Goal: Information Seeking & Learning: Compare options

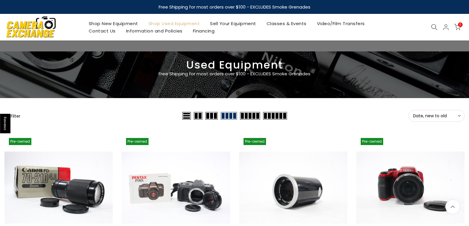
scroll to position [371, 0]
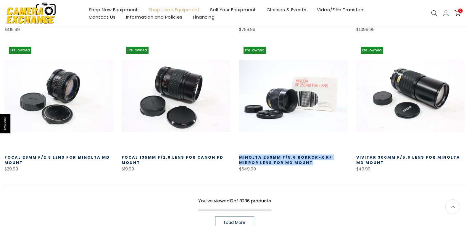
click at [240, 222] on span "Load More" at bounding box center [234, 223] width 21 height 4
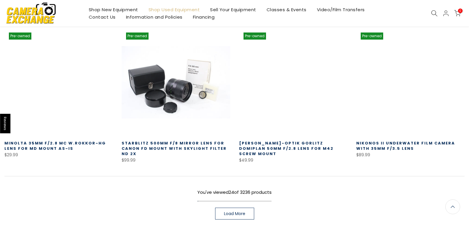
scroll to position [815, 0]
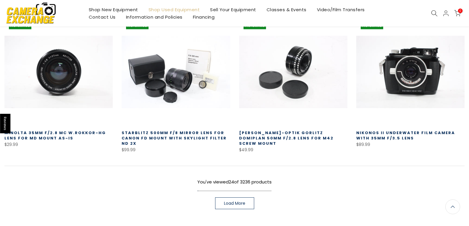
click at [243, 200] on link "Load More" at bounding box center [234, 204] width 39 height 12
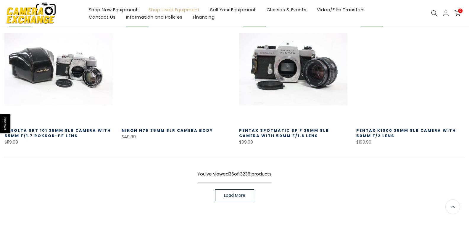
scroll to position [1289, 0]
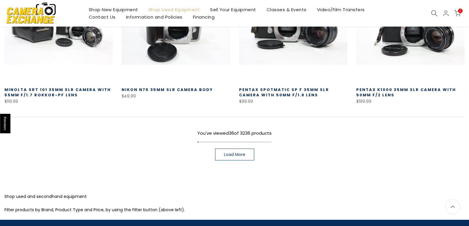
click at [230, 153] on span "Load More" at bounding box center [234, 155] width 21 height 4
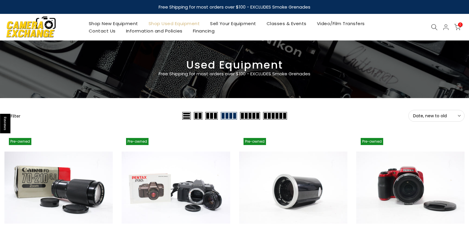
click at [16, 115] on button "Filter" at bounding box center [12, 116] width 16 height 6
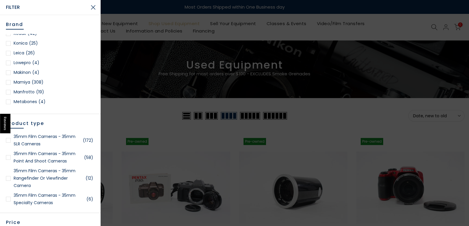
scroll to position [444, 0]
click at [9, 82] on div at bounding box center [8, 82] width 5 height 5
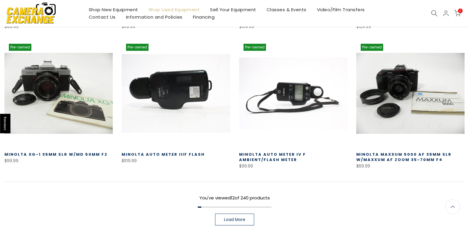
scroll to position [459, 0]
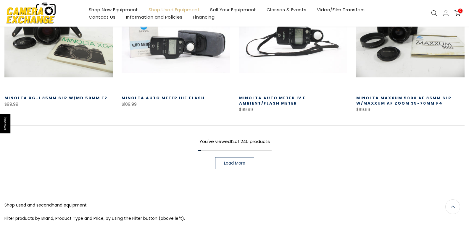
click at [242, 166] on span "Load More" at bounding box center [234, 163] width 21 height 4
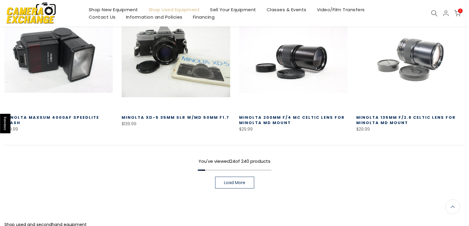
scroll to position [873, 0]
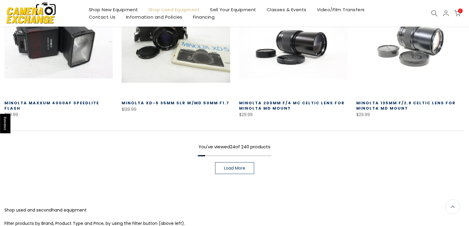
click at [229, 172] on link "Load More" at bounding box center [234, 169] width 39 height 12
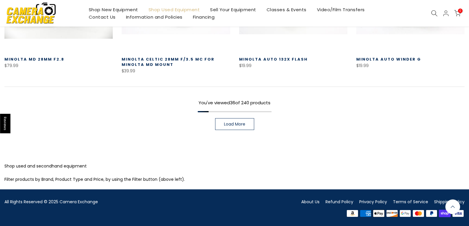
scroll to position [1339, 0]
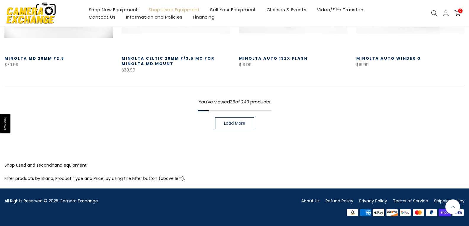
click at [250, 122] on link "Load More" at bounding box center [234, 124] width 39 height 12
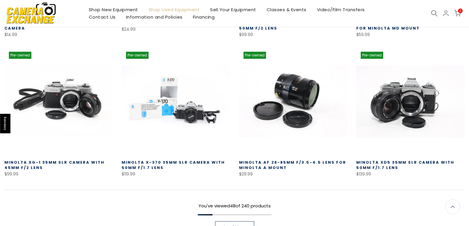
scroll to position [1664, 0]
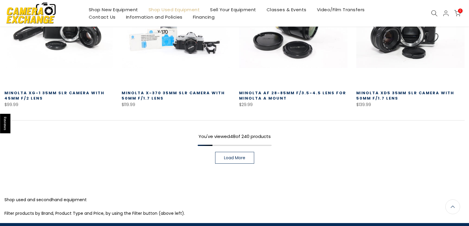
click at [229, 160] on span "Load More" at bounding box center [234, 158] width 21 height 4
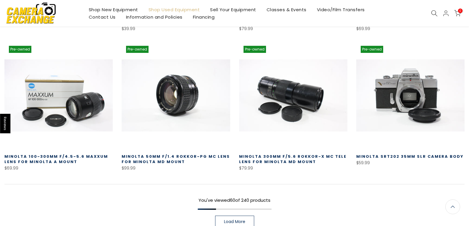
scroll to position [2078, 0]
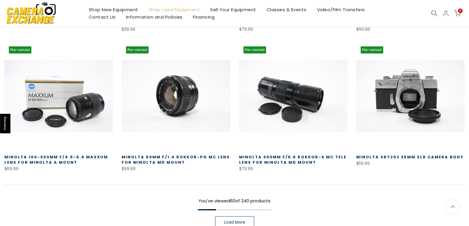
click at [234, 219] on link "Load More" at bounding box center [234, 223] width 39 height 12
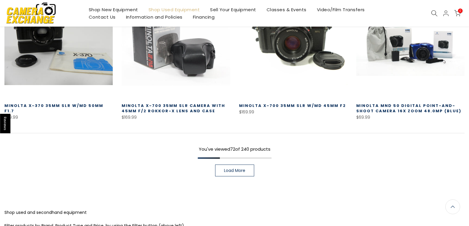
scroll to position [2552, 0]
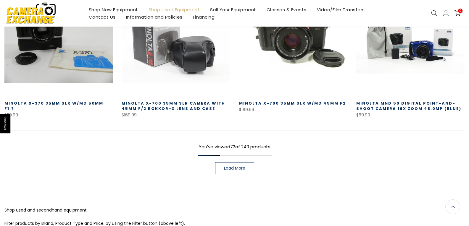
click at [243, 167] on span "Load More" at bounding box center [234, 168] width 21 height 4
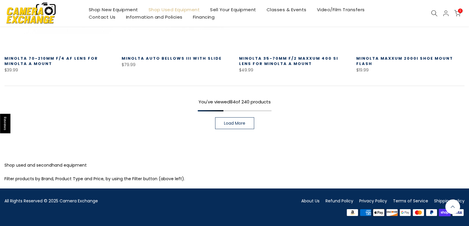
scroll to position [3016, 0]
click at [241, 123] on span "Load More" at bounding box center [234, 123] width 21 height 4
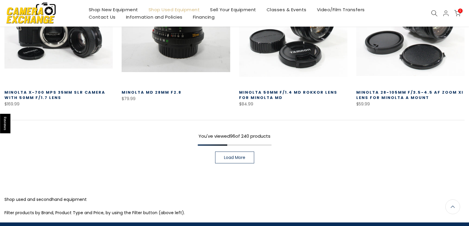
scroll to position [3401, 0]
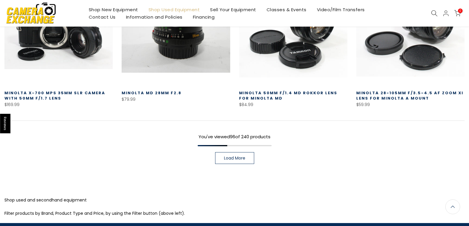
click at [240, 160] on span "Load More" at bounding box center [234, 158] width 21 height 4
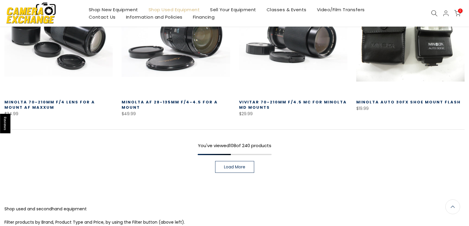
scroll to position [3816, 0]
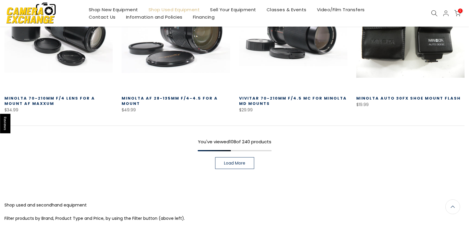
click at [239, 161] on span "Load More" at bounding box center [234, 163] width 21 height 4
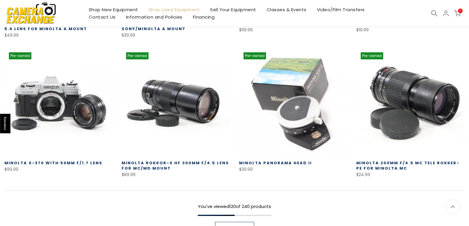
scroll to position [4172, 0]
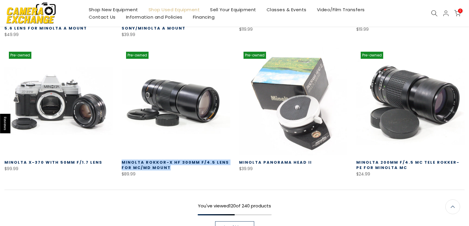
drag, startPoint x: 171, startPoint y: 168, endPoint x: 122, endPoint y: 163, distance: 50.0
click at [122, 163] on h3 "Minolta Rokkor-X HF 300mm f/4.5 Lens for MC/MD Mount" at bounding box center [176, 165] width 108 height 11
copy link "Minolta Rokkor-X HF 300mm f/4.5 Lens for MC/MD Mount"
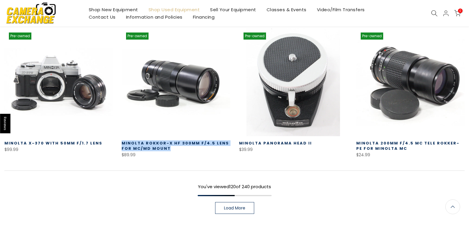
scroll to position [4201, 0]
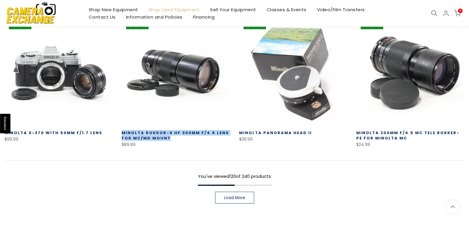
click at [246, 198] on link "Load More" at bounding box center [234, 198] width 39 height 12
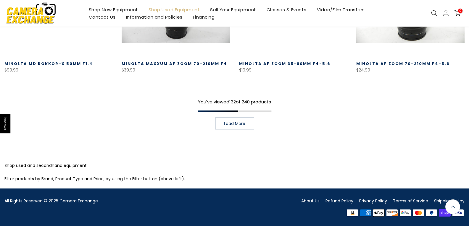
scroll to position [4690, 0]
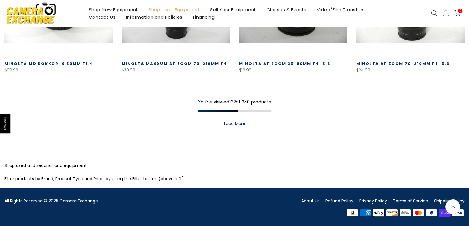
click at [243, 120] on link "Load More" at bounding box center [234, 124] width 39 height 12
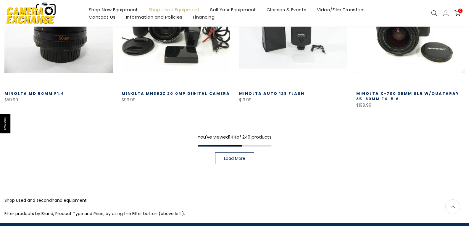
scroll to position [5074, 0]
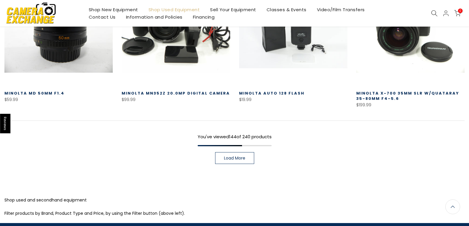
click at [224, 157] on span "Load More" at bounding box center [234, 158] width 21 height 4
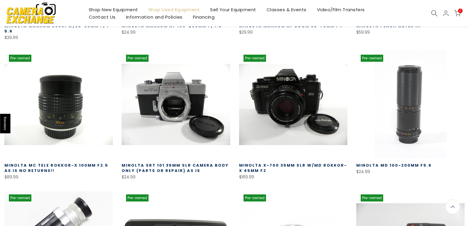
scroll to position [5282, 0]
click at [68, 164] on link "Minolta MC Tele Rokkor-X 100mm f2.5 AS IS NO RETURNS!!" at bounding box center [56, 168] width 104 height 11
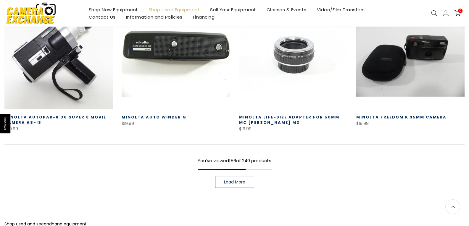
scroll to position [5489, 0]
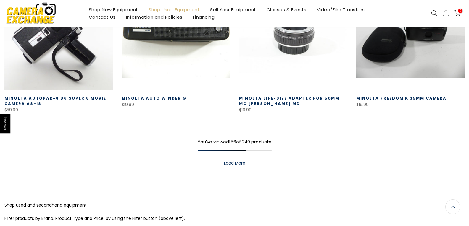
click at [240, 161] on span "Load More" at bounding box center [234, 163] width 21 height 4
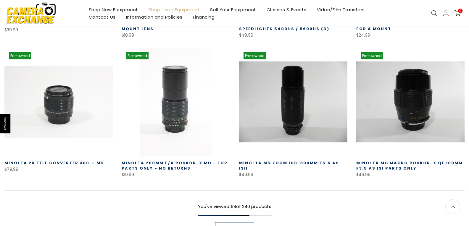
scroll to position [5845, 0]
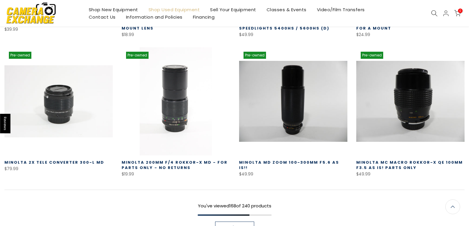
click at [239, 221] on div "You've viewed 168 of 240 products Load More" at bounding box center [234, 212] width 460 height 44
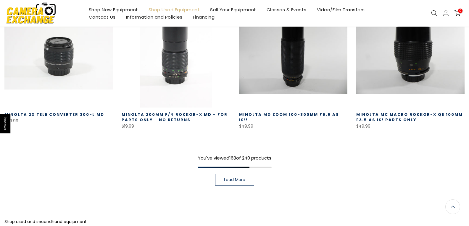
scroll to position [5904, 0]
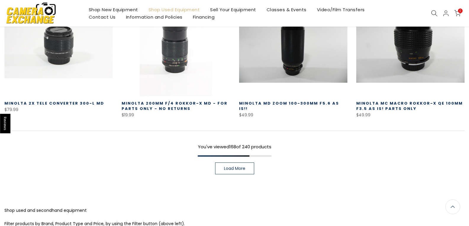
click at [234, 167] on span "Load More" at bounding box center [234, 169] width 21 height 4
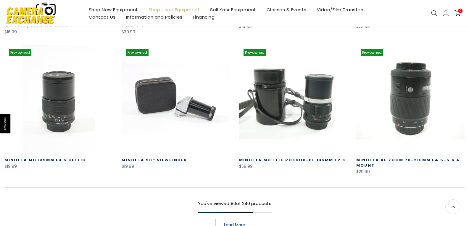
scroll to position [6289, 0]
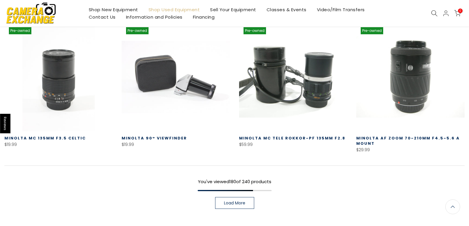
click at [241, 203] on span "Load More" at bounding box center [234, 203] width 21 height 4
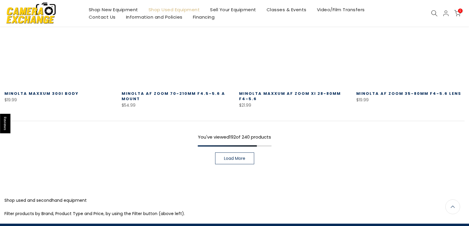
scroll to position [6753, 0]
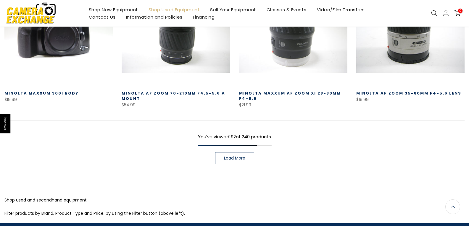
click at [227, 160] on span "Load More" at bounding box center [234, 158] width 21 height 4
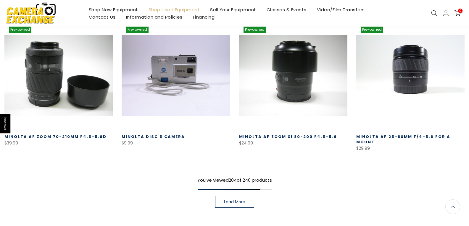
scroll to position [7167, 0]
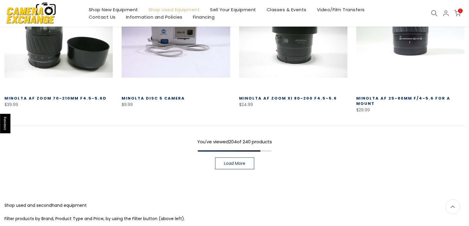
click at [238, 164] on span "Load More" at bounding box center [234, 164] width 21 height 4
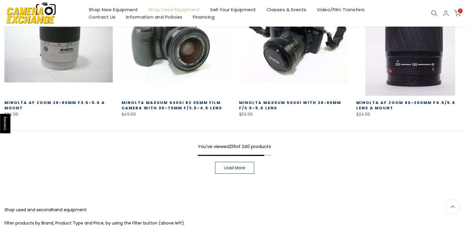
scroll to position [7582, 0]
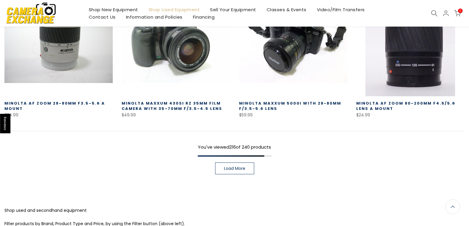
click at [241, 168] on span "Load More" at bounding box center [234, 169] width 21 height 4
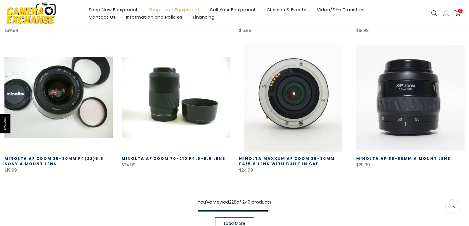
scroll to position [7968, 0]
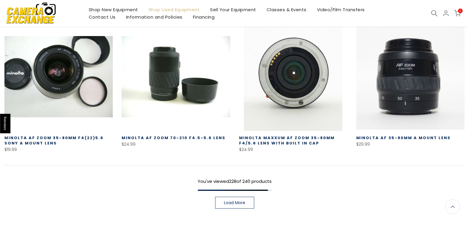
click at [244, 203] on span "Load More" at bounding box center [234, 203] width 21 height 4
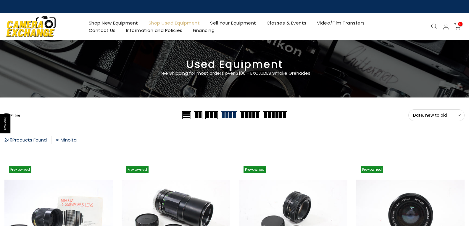
click at [60, 141] on link "Minolta" at bounding box center [66, 140] width 21 height 8
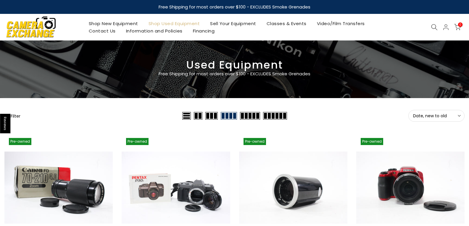
click at [18, 115] on button "Filter" at bounding box center [12, 116] width 16 height 6
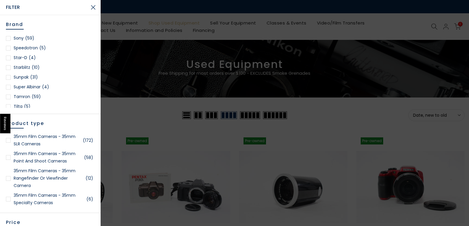
scroll to position [829, 0]
click at [30, 88] on link "Tamron (59)" at bounding box center [50, 87] width 89 height 7
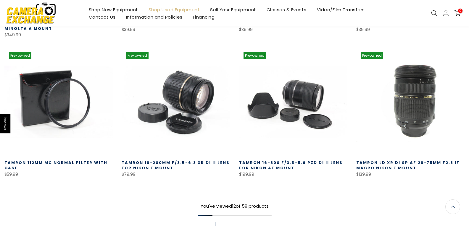
scroll to position [400, 0]
click at [224, 226] on span "Load More" at bounding box center [234, 228] width 21 height 4
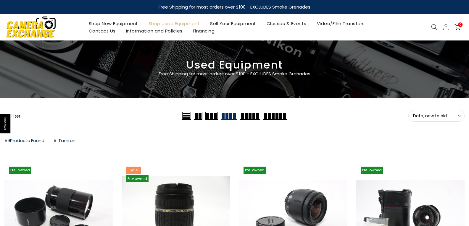
click at [58, 139] on link "Tamron" at bounding box center [65, 141] width 22 height 8
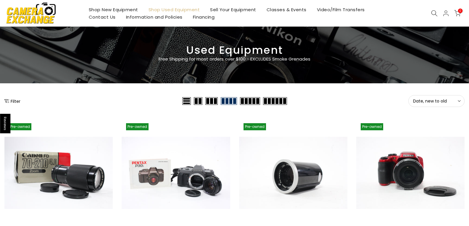
scroll to position [15, 0]
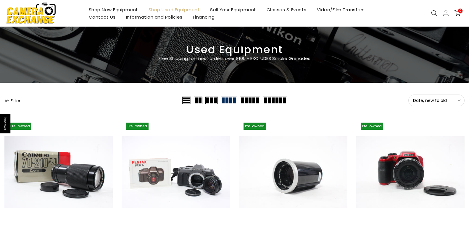
click at [17, 99] on button "Filter" at bounding box center [12, 101] width 16 height 6
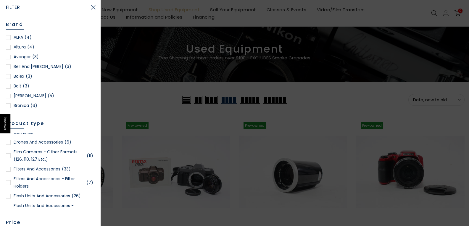
scroll to position [0, 0]
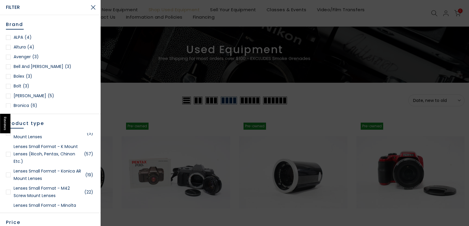
click at [41, 175] on link "Lenses Small Format - Konica AR Mount Lenses (19)" at bounding box center [50, 175] width 89 height 15
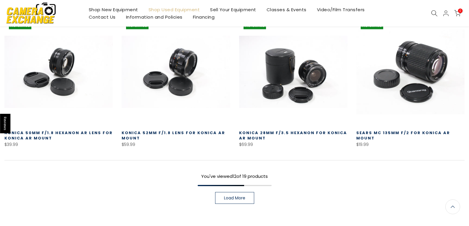
click at [223, 199] on link "Load More" at bounding box center [234, 198] width 39 height 12
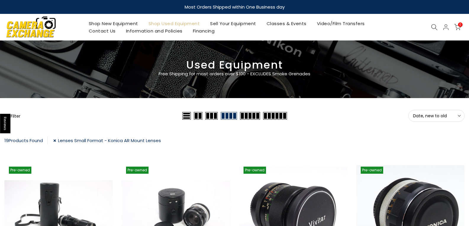
click at [56, 141] on link "Lenses Small Format - Konica AR Mount Lenses" at bounding box center [107, 141] width 108 height 8
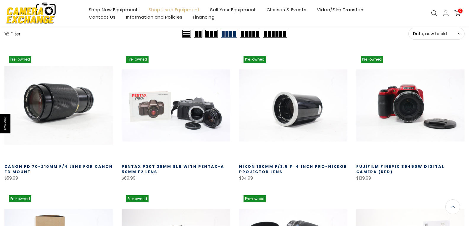
scroll to position [15, 0]
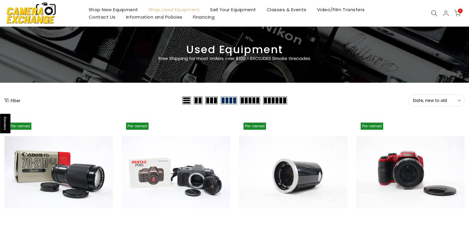
click at [13, 101] on button "Filter" at bounding box center [12, 101] width 16 height 6
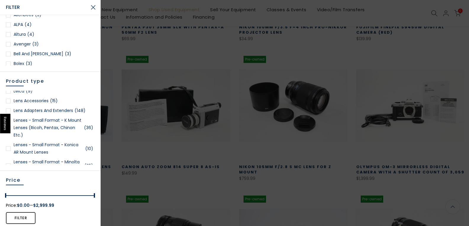
scroll to position [223, 0]
click at [52, 126] on link "Lenses - Small Format - K Mount Lenses (Ricoh, Pentax, Chinon etc.) (36)" at bounding box center [50, 128] width 89 height 22
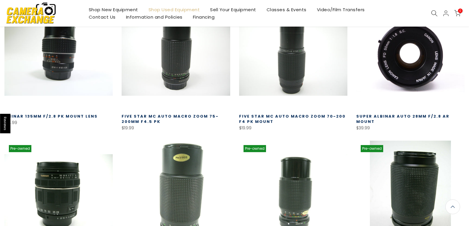
scroll to position [341, 0]
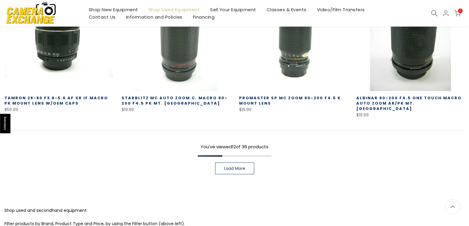
click at [243, 167] on span "Load More" at bounding box center [234, 169] width 21 height 4
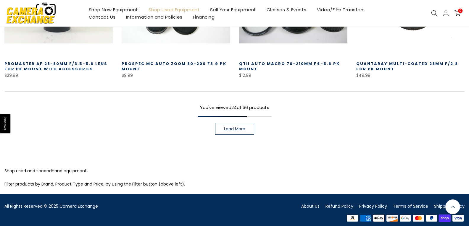
click at [238, 117] on div "You've viewed 24 of 36 products Load More" at bounding box center [234, 113] width 460 height 44
click at [237, 127] on span "Load More" at bounding box center [234, 129] width 21 height 4
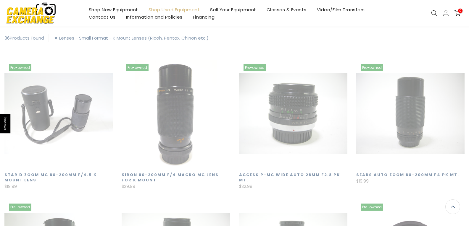
scroll to position [104, 0]
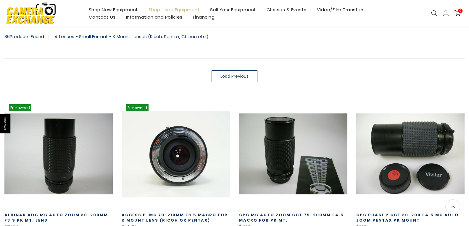
click at [60, 36] on link "Lenses - Small Format - K Mount Lenses (Ricoh, Pentax, Chinon etc.)" at bounding box center [131, 37] width 154 height 8
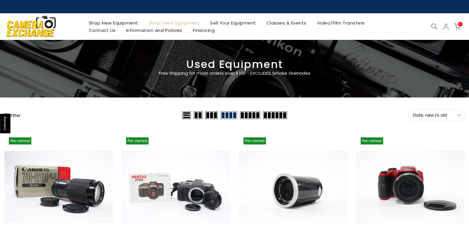
click at [14, 112] on div "Filter" at bounding box center [92, 116] width 176 height 12
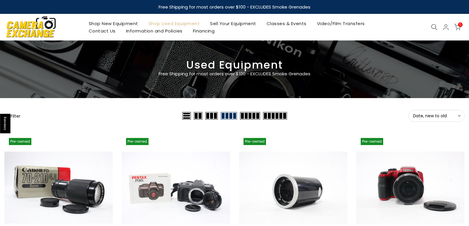
click at [16, 117] on button "Filter" at bounding box center [12, 116] width 16 height 6
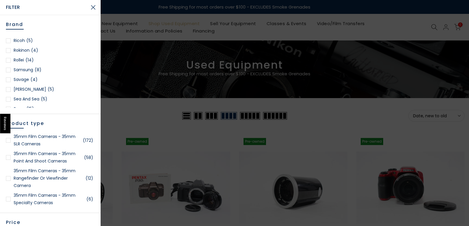
scroll to position [711, 0]
click at [24, 78] on link "Sears (15)" at bounding box center [50, 79] width 89 height 7
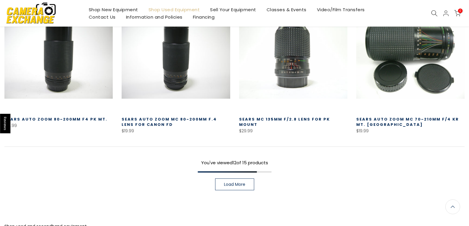
scroll to position [459, 0]
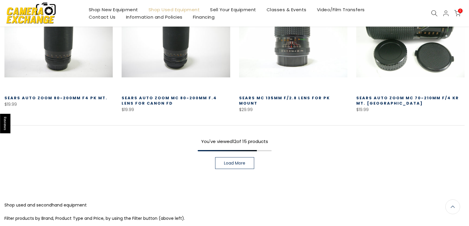
click at [244, 163] on span "Load More" at bounding box center [234, 163] width 21 height 4
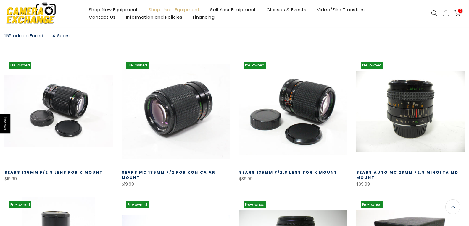
scroll to position [104, 0]
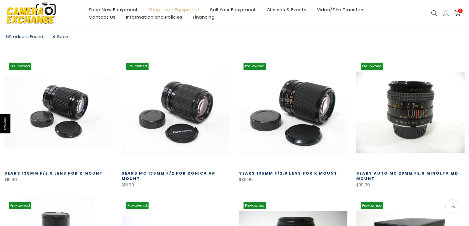
click at [55, 33] on link "Sears" at bounding box center [60, 37] width 17 height 8
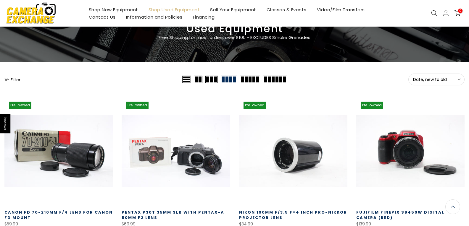
scroll to position [15, 0]
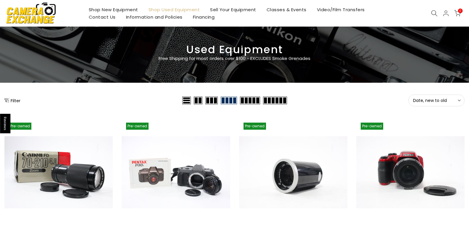
click at [17, 100] on button "Filter" at bounding box center [12, 101] width 16 height 6
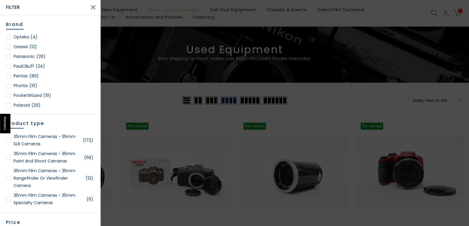
click at [19, 75] on link "Pentax (89)" at bounding box center [50, 76] width 89 height 7
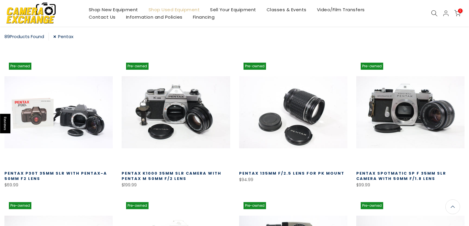
click at [305, 174] on link "Pentax 135mm f/2.5 Lens for PK Mount" at bounding box center [291, 174] width 105 height 6
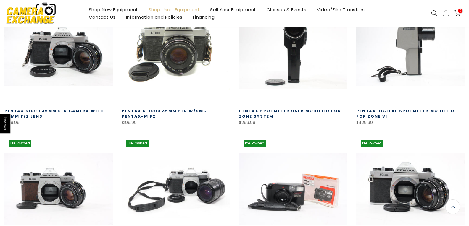
scroll to position [430, 0]
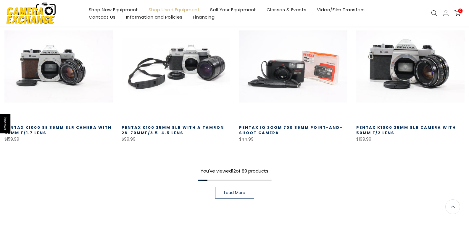
click at [242, 187] on link "Load More" at bounding box center [234, 193] width 39 height 12
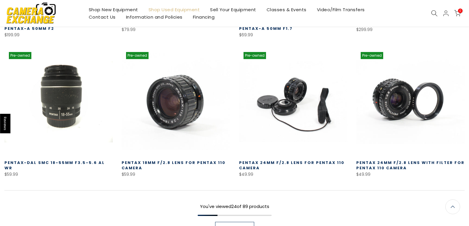
scroll to position [815, 0]
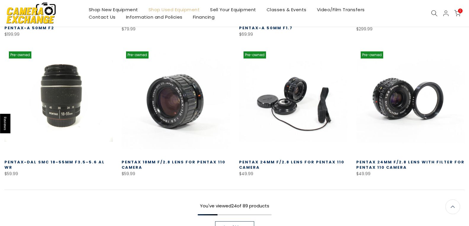
click at [232, 224] on link "Load More" at bounding box center [234, 228] width 39 height 12
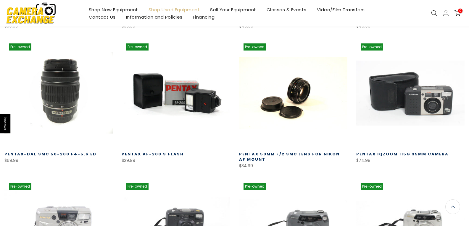
scroll to position [962, 0]
click at [308, 155] on link "Pentax 50mm f/2 SMC Lens for Nikon AF Mount" at bounding box center [289, 157] width 101 height 11
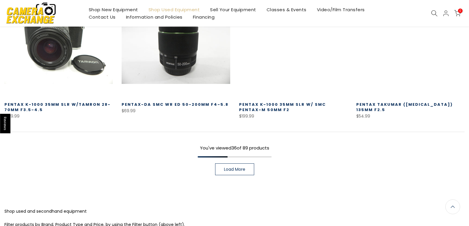
scroll to position [1289, 0]
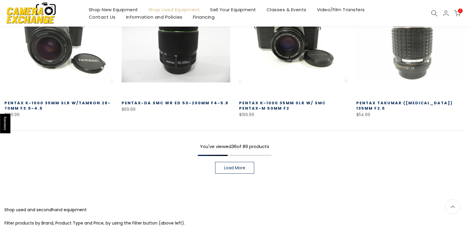
click at [234, 170] on span "Load More" at bounding box center [234, 168] width 21 height 4
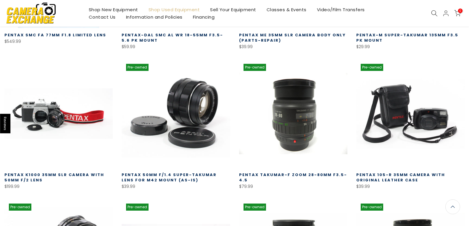
scroll to position [1495, 0]
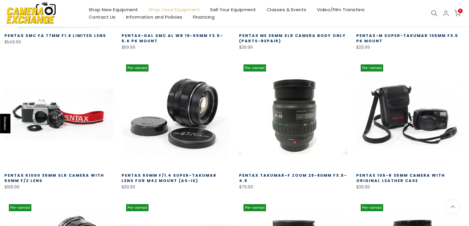
click at [202, 176] on link "Pentax 50mm f/1.4 Super-Takumar Lens for M42 Mount (AS-IS)" at bounding box center [169, 178] width 95 height 11
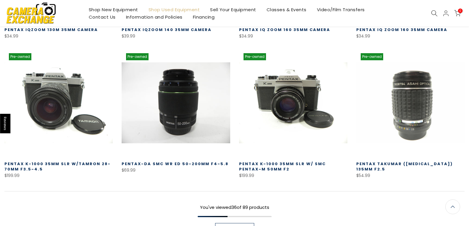
scroll to position [536, 0]
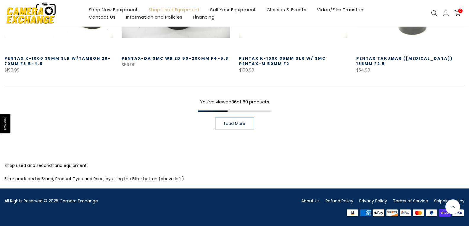
click at [242, 120] on link "Load More" at bounding box center [234, 124] width 39 height 12
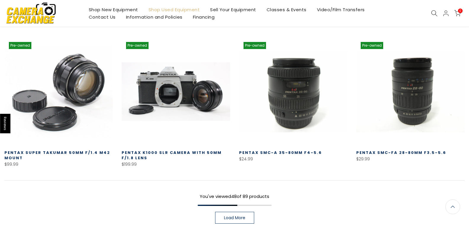
scroll to position [861, 0]
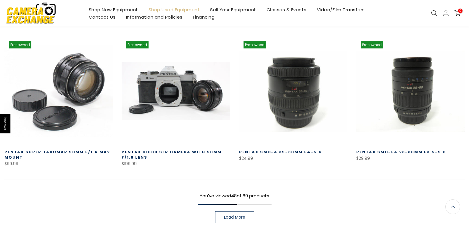
click at [234, 216] on span "Load More" at bounding box center [234, 218] width 21 height 4
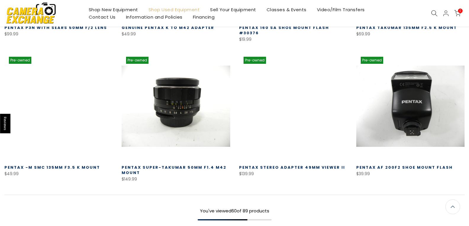
scroll to position [1305, 0]
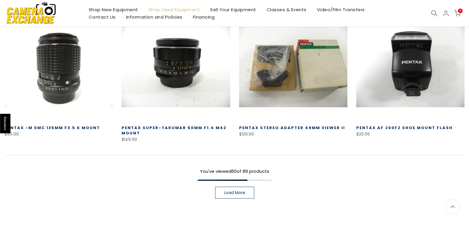
click at [242, 191] on span "Load More" at bounding box center [234, 193] width 21 height 4
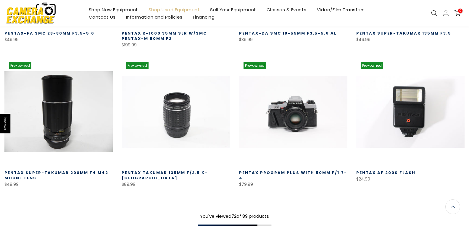
scroll to position [1719, 0]
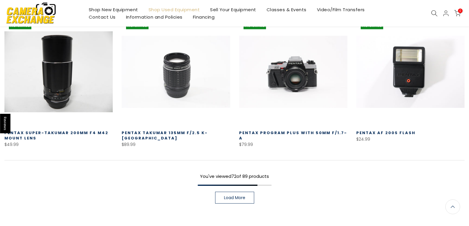
click at [222, 195] on link "Load More" at bounding box center [234, 198] width 39 height 12
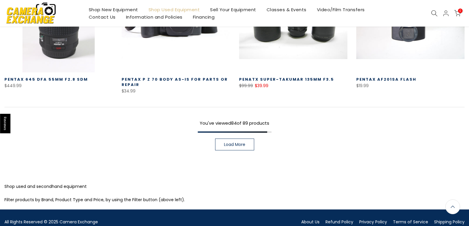
scroll to position [2194, 0]
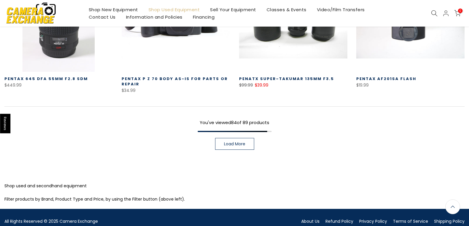
click at [245, 142] on span "Load More" at bounding box center [234, 144] width 21 height 4
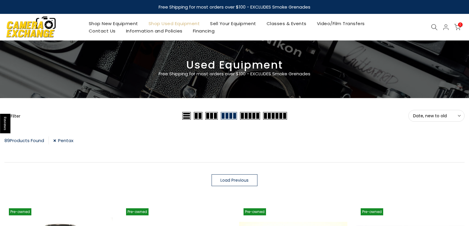
click at [57, 139] on link "Pentax" at bounding box center [63, 141] width 20 height 8
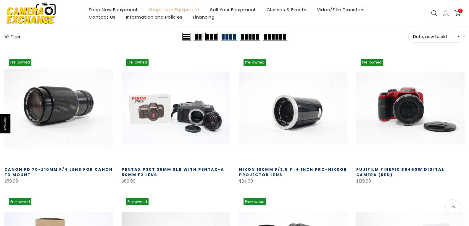
scroll to position [15, 0]
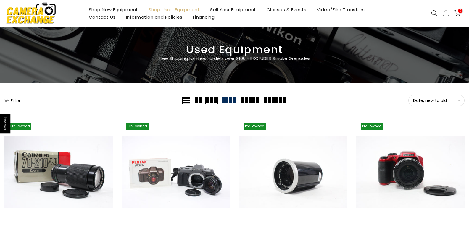
click at [17, 101] on button "Filter" at bounding box center [12, 101] width 16 height 6
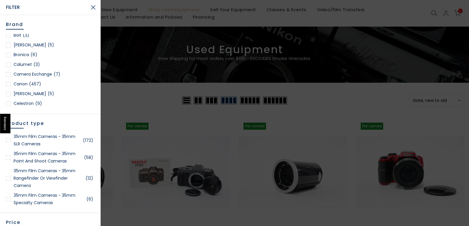
scroll to position [89, 0]
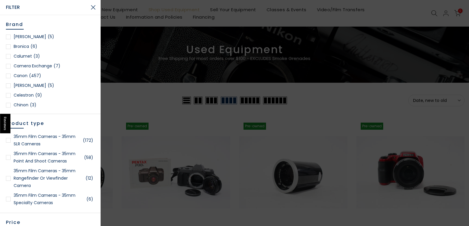
click at [27, 73] on link "Canon (457)" at bounding box center [50, 75] width 89 height 7
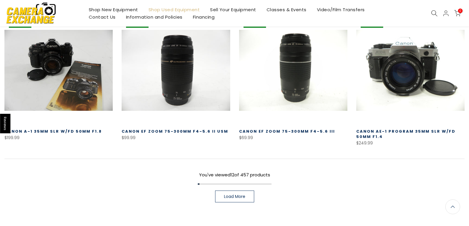
scroll to position [430, 0]
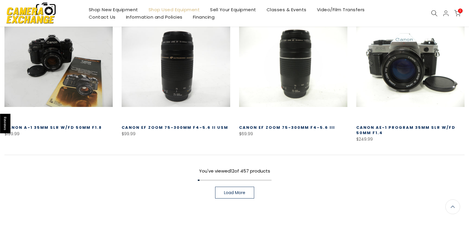
click at [248, 189] on link "Load More" at bounding box center [234, 193] width 39 height 12
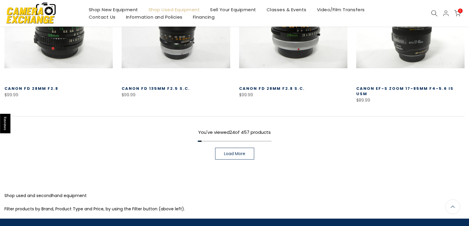
scroll to position [904, 0]
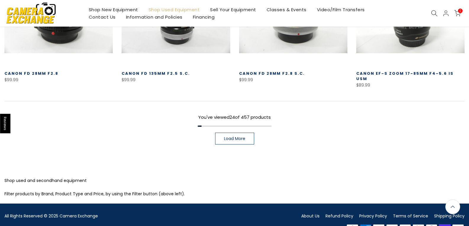
click at [245, 137] on span "Load More" at bounding box center [234, 139] width 21 height 4
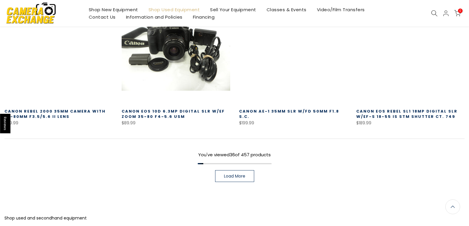
scroll to position [1318, 0]
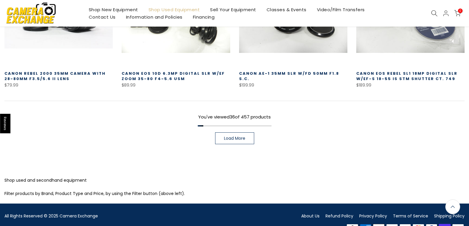
click at [254, 134] on link "Load More" at bounding box center [234, 139] width 39 height 12
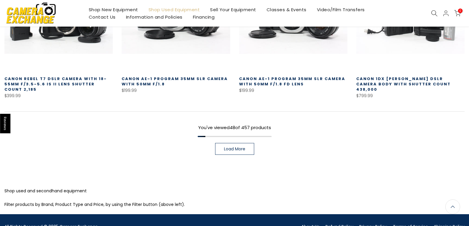
scroll to position [1732, 0]
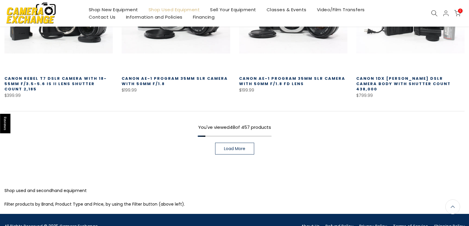
click at [236, 147] on span "Load More" at bounding box center [234, 149] width 21 height 4
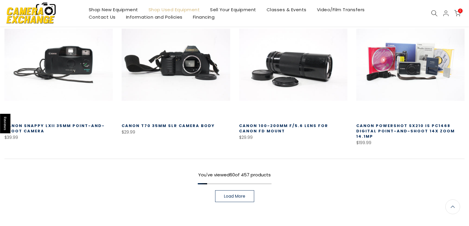
scroll to position [2118, 0]
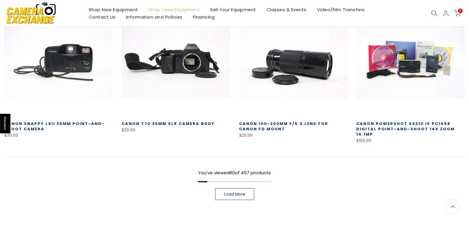
click at [240, 192] on span "Load More" at bounding box center [234, 194] width 21 height 4
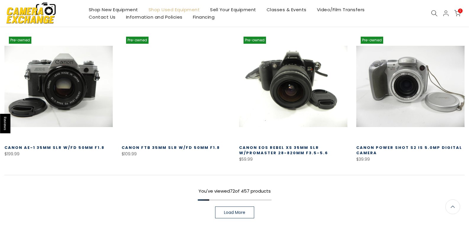
scroll to position [2532, 0]
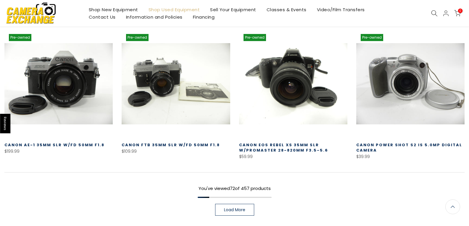
click at [243, 208] on span "Load More" at bounding box center [234, 210] width 21 height 4
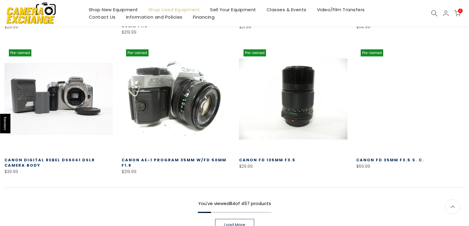
scroll to position [2947, 0]
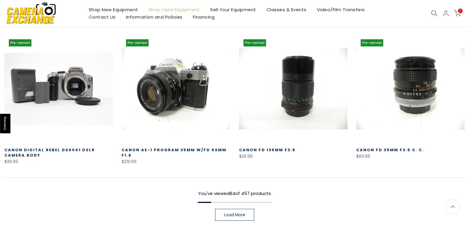
click at [236, 213] on span "Load More" at bounding box center [234, 215] width 21 height 4
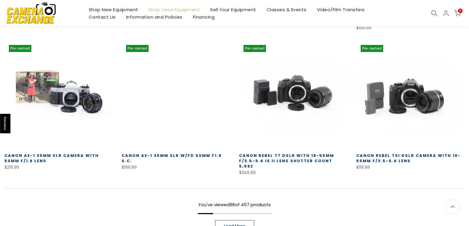
scroll to position [3361, 0]
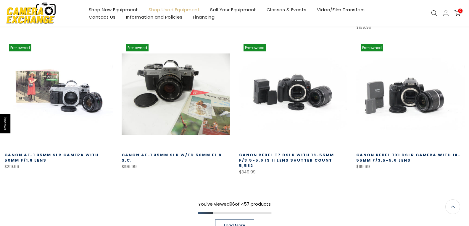
click at [242, 224] on span "Load More" at bounding box center [234, 226] width 21 height 4
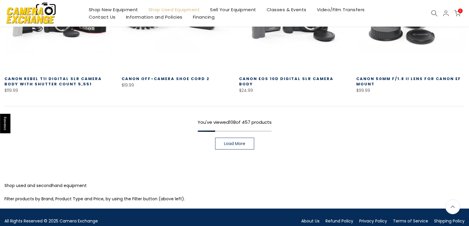
scroll to position [3866, 0]
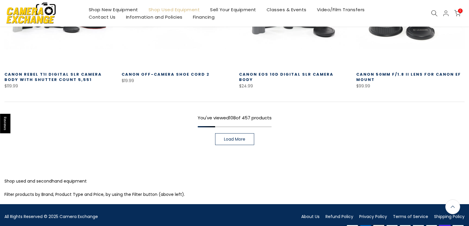
click at [247, 134] on link "Load More" at bounding box center [234, 140] width 39 height 12
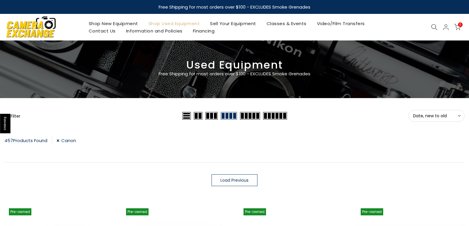
click at [58, 141] on link "Canon" at bounding box center [67, 141] width 20 height 8
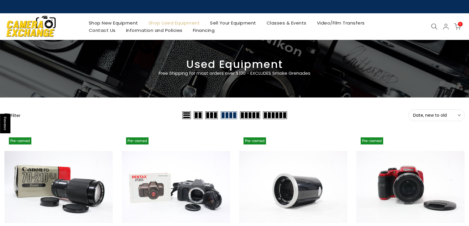
click at [459, 115] on icon at bounding box center [459, 115] width 3 height 3
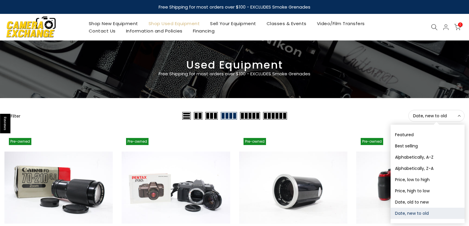
click at [319, 120] on div "Date, new to old Sort Sort by: Featured Best selling Alphabetically, A-Z Alphab…" at bounding box center [377, 116] width 176 height 12
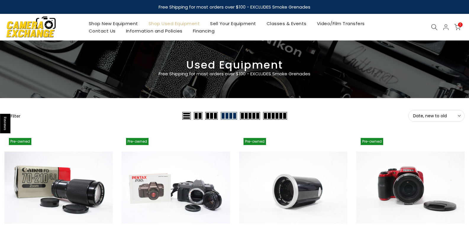
click at [17, 115] on button "Filter" at bounding box center [12, 116] width 16 height 6
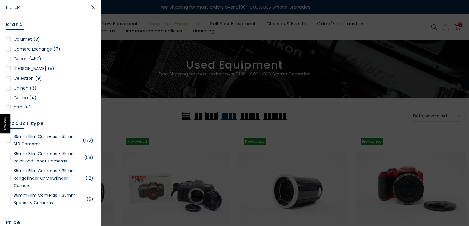
scroll to position [121, 0]
click at [21, 71] on link "Chinon (3)" at bounding box center [50, 72] width 89 height 7
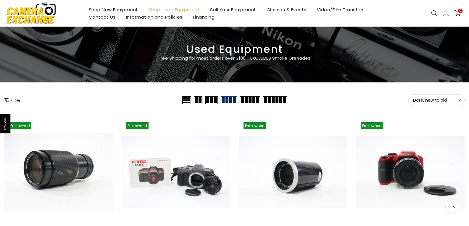
scroll to position [15, 0]
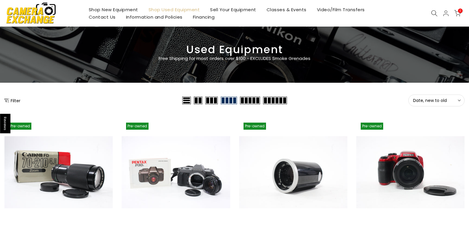
click at [16, 99] on button "Filter" at bounding box center [12, 101] width 16 height 6
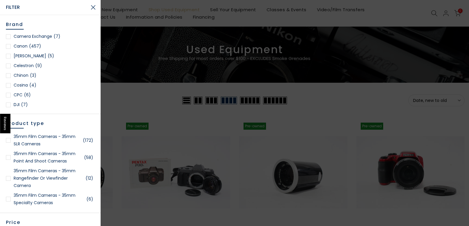
scroll to position [15, 0]
click at [26, 84] on link "Cosina (4)" at bounding box center [50, 85] width 89 height 7
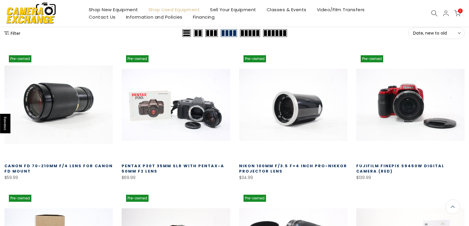
scroll to position [45, 0]
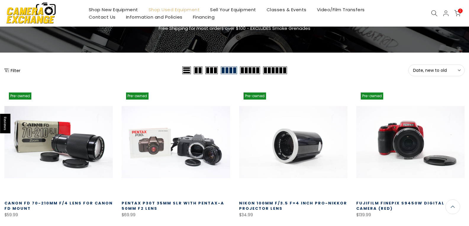
click at [15, 70] on button "Filter" at bounding box center [12, 71] width 16 height 6
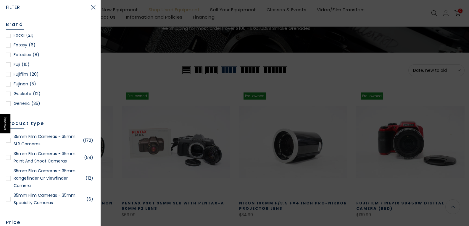
click at [27, 84] on link "Fujinon (5)" at bounding box center [50, 84] width 89 height 7
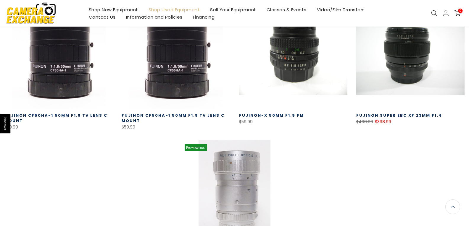
scroll to position [163, 0]
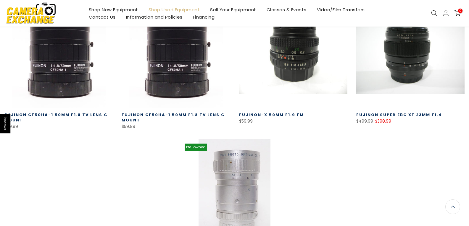
click at [293, 114] on link "Fujinon-X 50mm f1.9 FM" at bounding box center [271, 115] width 65 height 6
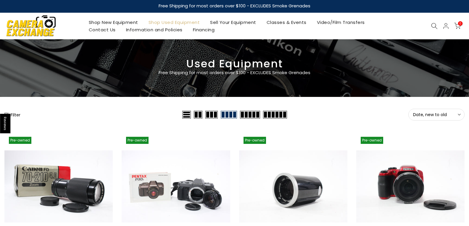
scroll to position [0, 0]
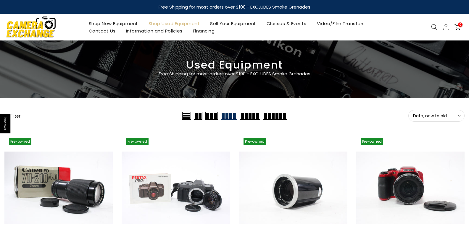
click at [17, 116] on button "Filter" at bounding box center [12, 116] width 16 height 6
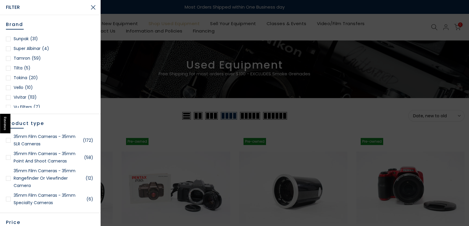
scroll to position [888, 0]
click at [23, 66] on link "Vivitar (113)" at bounding box center [50, 67] width 89 height 7
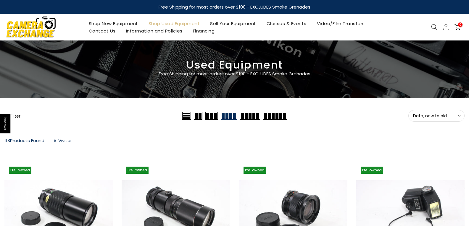
click at [56, 139] on link "Vivitar" at bounding box center [63, 141] width 18 height 8
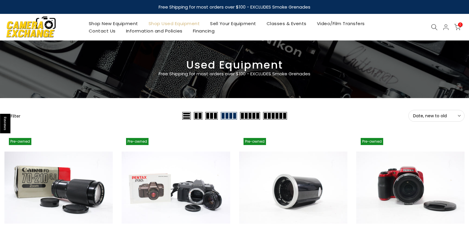
click at [17, 116] on button "Filter" at bounding box center [12, 116] width 16 height 6
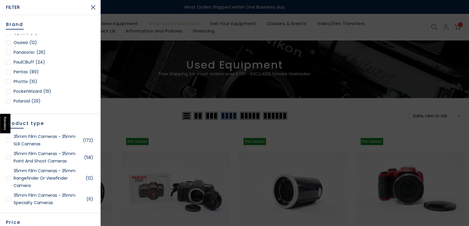
scroll to position [563, 0]
click at [24, 60] on link "Pentax (89)" at bounding box center [50, 61] width 89 height 7
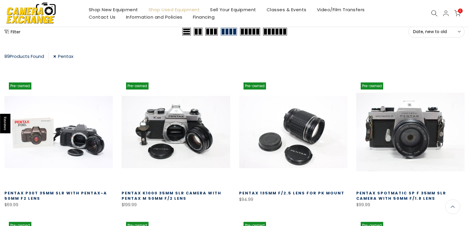
scroll to position [74, 0]
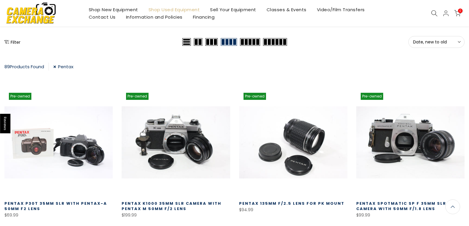
click at [461, 43] on button "Date, new to old Sort" at bounding box center [437, 42] width 56 height 12
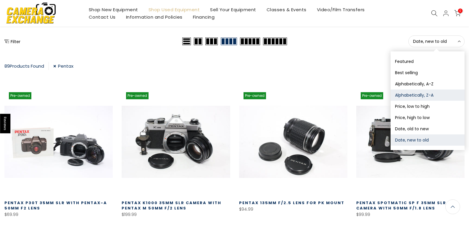
scroll to position [73, 0]
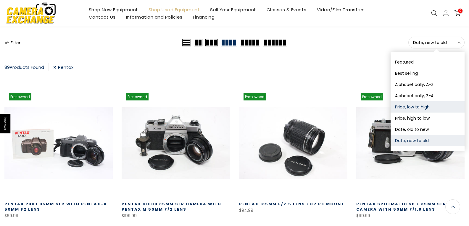
click at [414, 105] on button "Price, low to high" at bounding box center [428, 107] width 74 height 11
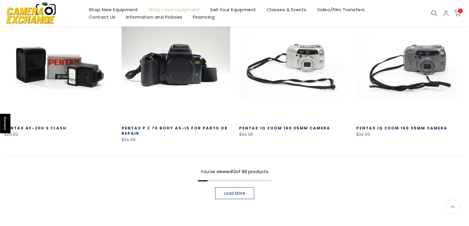
scroll to position [429, 0]
click at [236, 188] on link "Load More" at bounding box center [234, 194] width 39 height 12
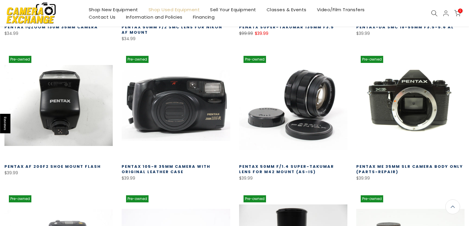
scroll to position [695, 0]
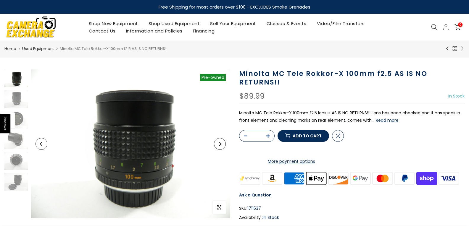
click at [391, 121] on button "Read more" at bounding box center [387, 120] width 23 height 5
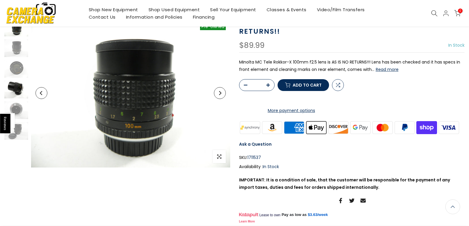
scroll to position [50, 0]
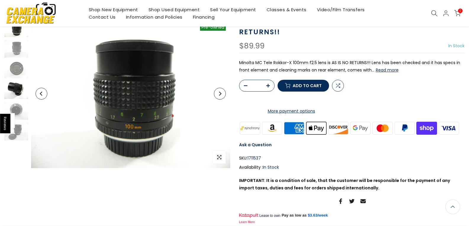
click at [13, 89] on img at bounding box center [16, 90] width 24 height 18
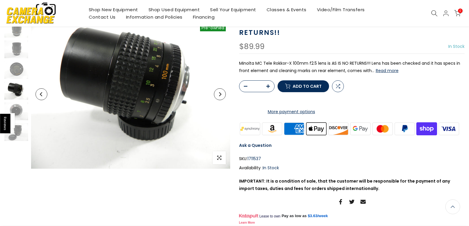
scroll to position [50, 0]
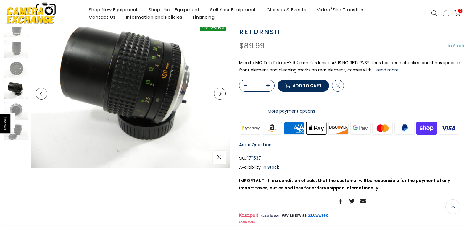
click at [391, 107] on form "* Compare Add to cart More payment options This item is a recurring or deferred…" at bounding box center [352, 97] width 226 height 35
click at [15, 107] on img at bounding box center [16, 111] width 24 height 18
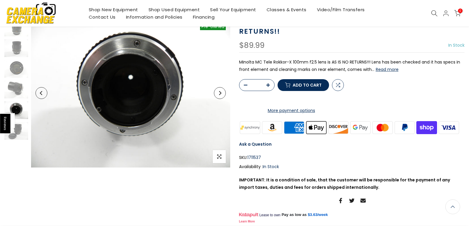
scroll to position [50, 0]
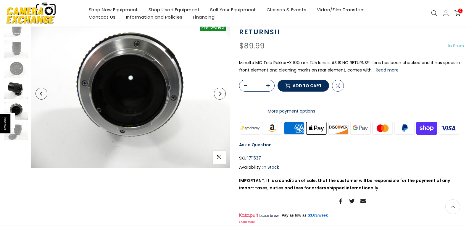
click at [14, 83] on img at bounding box center [16, 90] width 24 height 18
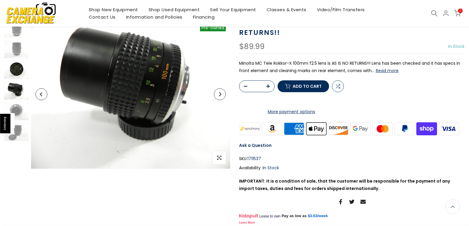
click at [16, 64] on img at bounding box center [16, 70] width 24 height 18
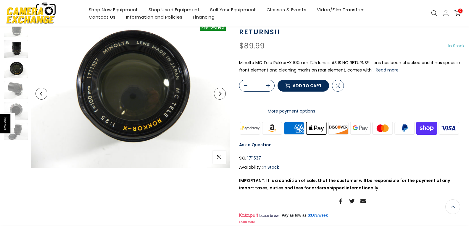
click at [15, 50] on img at bounding box center [16, 49] width 24 height 18
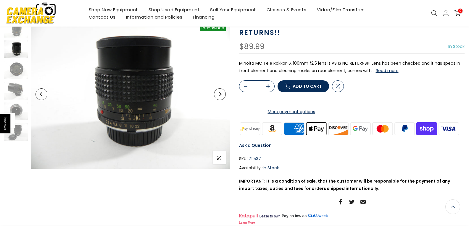
scroll to position [50, 0]
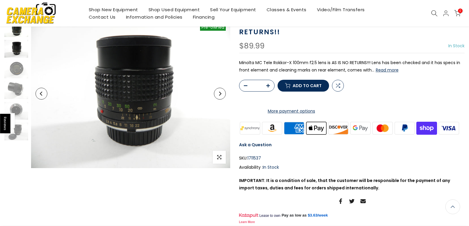
click at [18, 31] on img at bounding box center [16, 28] width 24 height 18
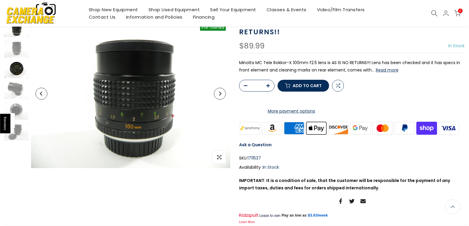
click at [18, 69] on img at bounding box center [16, 70] width 24 height 18
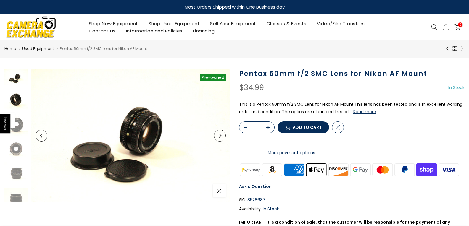
click at [17, 100] on img at bounding box center [16, 99] width 24 height 22
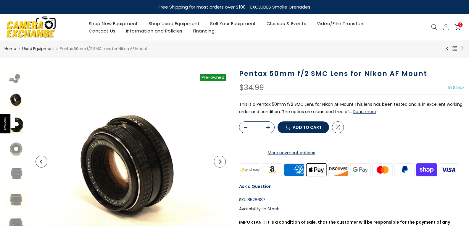
click at [21, 126] on img at bounding box center [16, 124] width 24 height 23
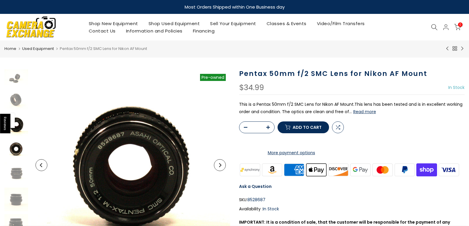
click at [20, 149] on img at bounding box center [16, 149] width 24 height 20
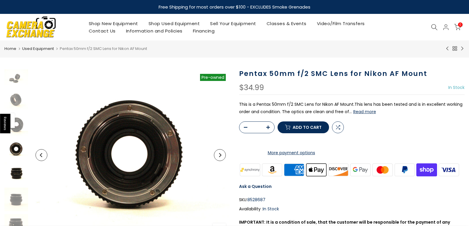
click at [16, 176] on img at bounding box center [16, 174] width 24 height 23
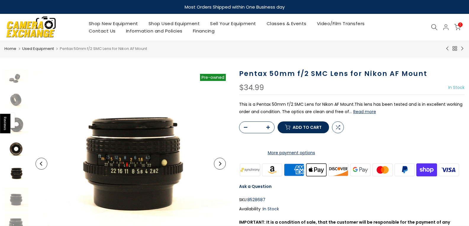
click at [17, 151] on img at bounding box center [16, 149] width 24 height 20
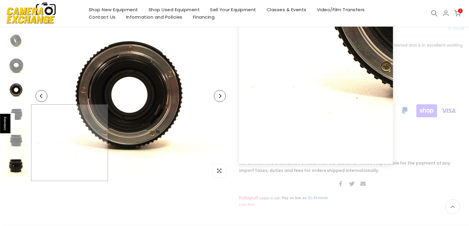
scroll to position [60, 0]
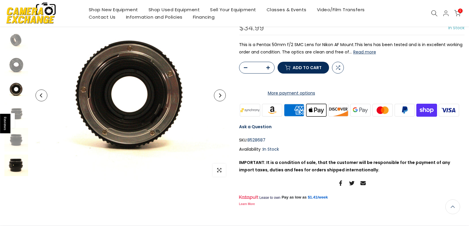
click at [14, 168] on img at bounding box center [16, 166] width 24 height 22
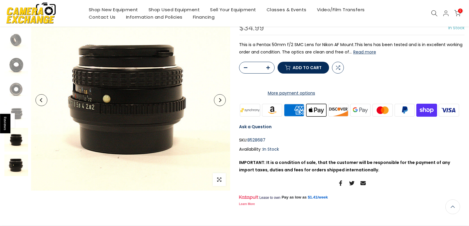
click at [16, 143] on img at bounding box center [16, 140] width 24 height 24
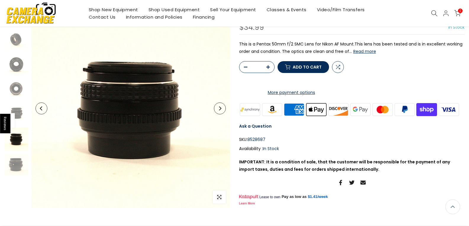
scroll to position [59, 0]
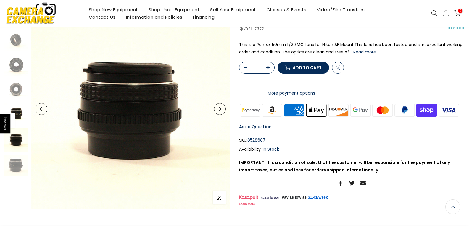
click at [20, 115] on img at bounding box center [16, 114] width 24 height 23
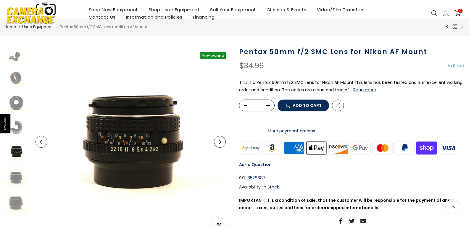
scroll to position [0, 0]
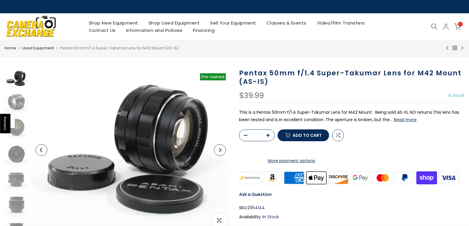
click at [408, 121] on button "Read more" at bounding box center [405, 119] width 23 height 5
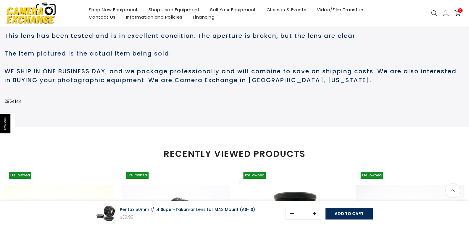
scroll to position [317, 0]
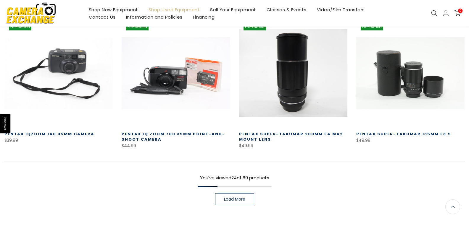
scroll to position [843, 0]
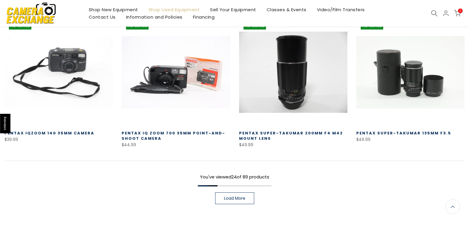
click at [301, 131] on link "Pentax Super-Takumar 200mm f4 M42 Mount lens" at bounding box center [291, 136] width 104 height 11
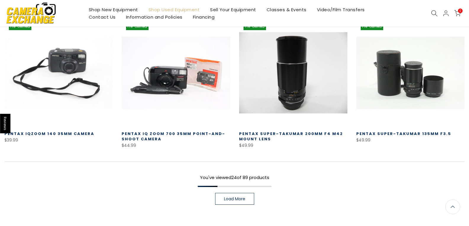
scroll to position [844, 0]
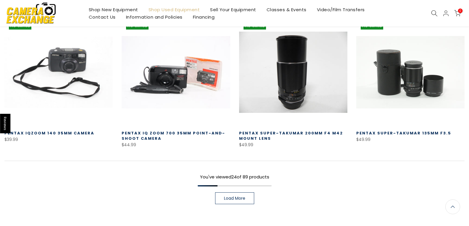
click at [245, 197] on span "Load More" at bounding box center [234, 199] width 21 height 4
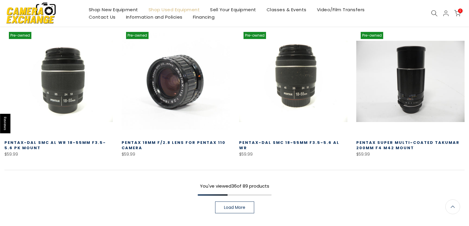
scroll to position [1258, 0]
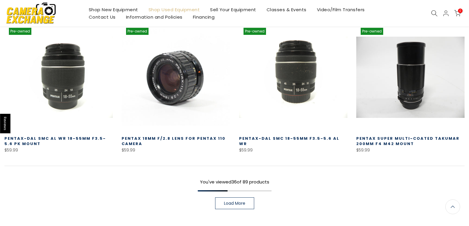
click at [229, 198] on link "Load More" at bounding box center [234, 204] width 39 height 12
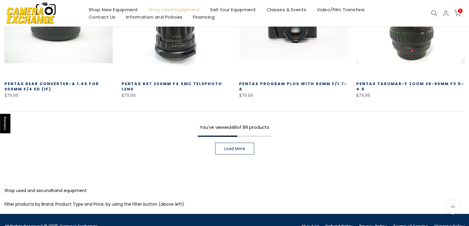
scroll to position [1731, 0]
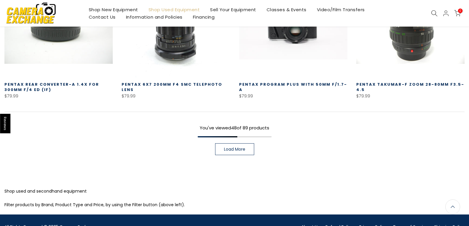
click at [238, 147] on span "Load More" at bounding box center [234, 149] width 21 height 4
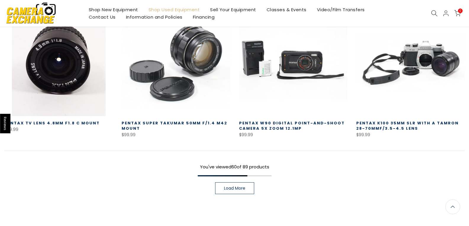
scroll to position [2117, 0]
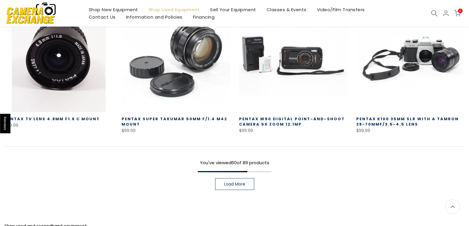
click at [234, 182] on span "Load More" at bounding box center [234, 184] width 21 height 4
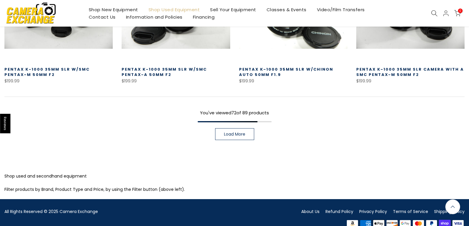
scroll to position [2587, 0]
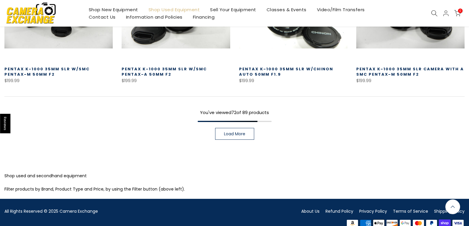
click at [240, 132] on span "Load More" at bounding box center [234, 134] width 21 height 4
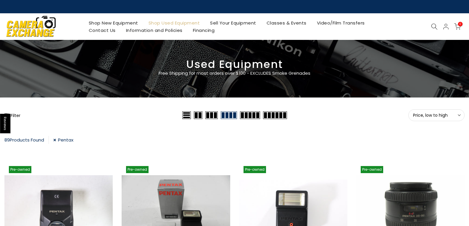
click at [57, 141] on link "Pentax" at bounding box center [63, 140] width 20 height 8
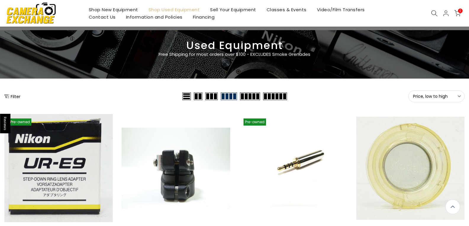
scroll to position [1, 0]
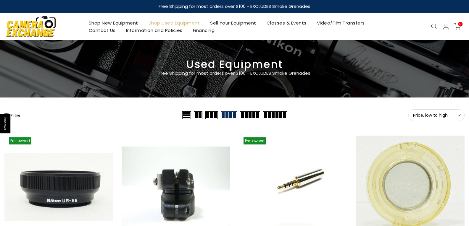
click at [16, 115] on button "Filter" at bounding box center [12, 116] width 16 height 6
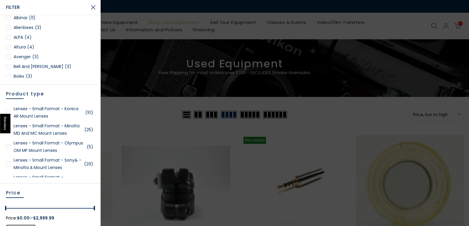
scroll to position [533, 0]
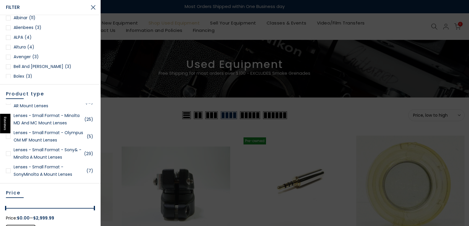
click at [49, 138] on link "Lenses - Small Format - Olympus OM MF Mount Lenses (5)" at bounding box center [50, 136] width 89 height 15
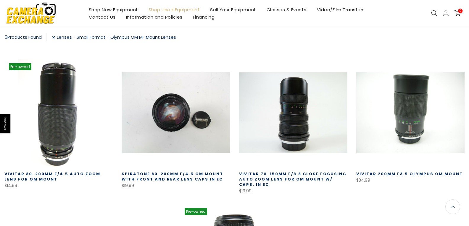
scroll to position [104, 0]
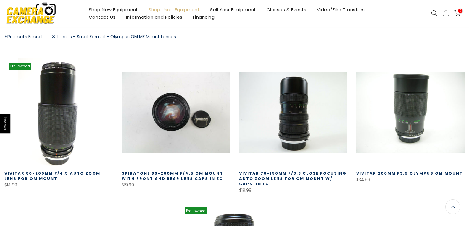
click at [56, 36] on link "Lenses - Small Format - Olympus OM MF Mount Lenses" at bounding box center [114, 37] width 124 height 8
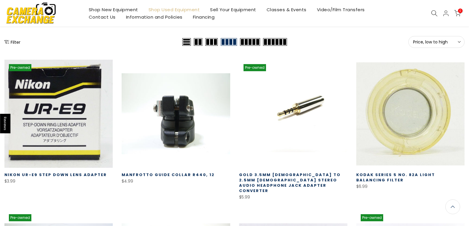
scroll to position [75, 0]
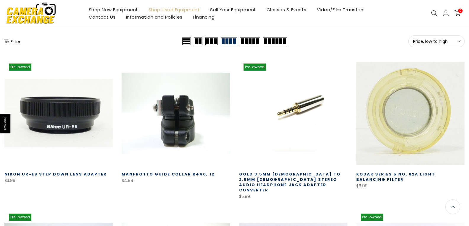
click at [13, 38] on div "Filter" at bounding box center [92, 42] width 176 height 12
click at [13, 40] on button "Filter" at bounding box center [12, 41] width 16 height 6
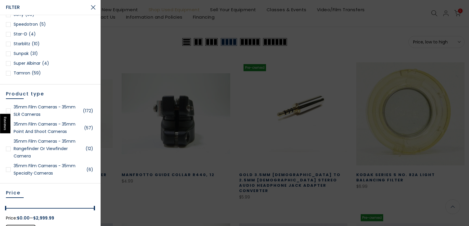
scroll to position [0, 0]
click at [30, 38] on span "(26)" at bounding box center [30, 38] width 9 height 7
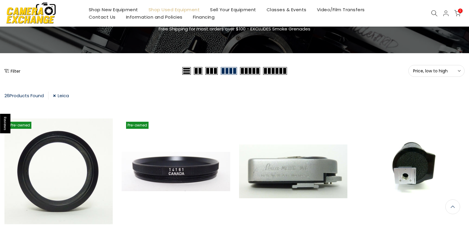
click at [459, 70] on icon at bounding box center [459, 71] width 3 height 3
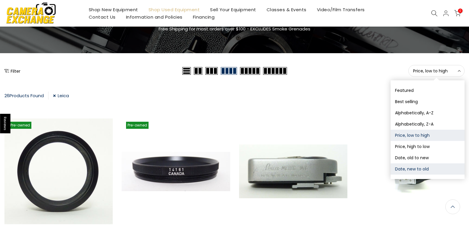
click at [409, 169] on button "Date, new to old" at bounding box center [428, 169] width 74 height 11
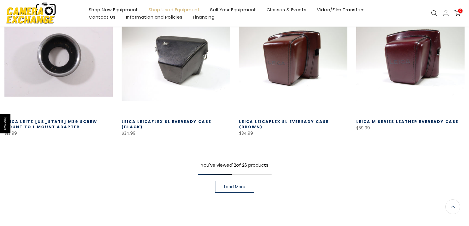
click at [232, 185] on span "Load More" at bounding box center [234, 187] width 21 height 4
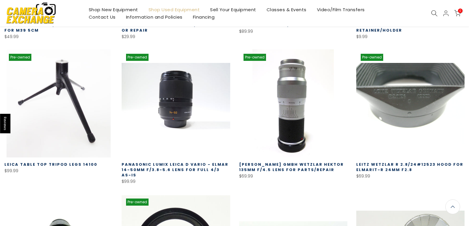
click at [207, 163] on link "Panasonic Lumix Leica D Vario - Elmar 14-50mm f/3.8-5.6 Lens for Full 4/3 AS-IS" at bounding box center [175, 170] width 107 height 16
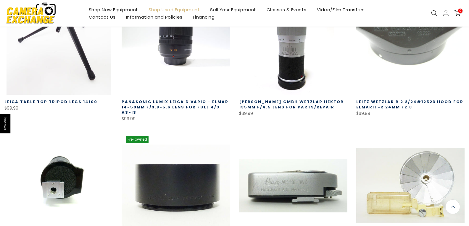
scroll to position [726, 0]
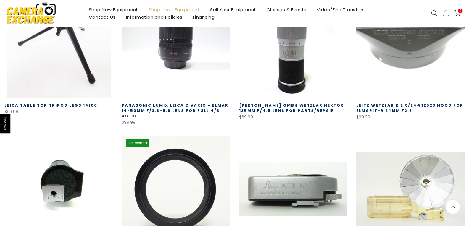
click at [177, 104] on link "Panasonic Lumix Leica D Vario - Elmar 14-50mm f/3.8-5.6 Lens for Full 4/3 AS-IS" at bounding box center [175, 111] width 107 height 16
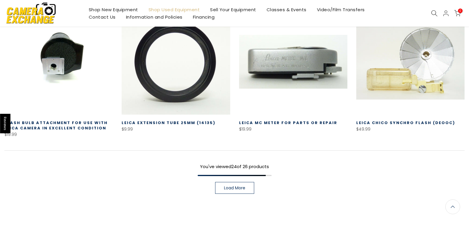
scroll to position [875, 0]
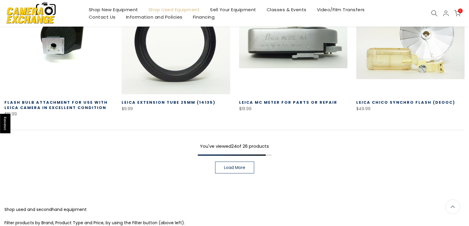
click at [236, 162] on link "Load More" at bounding box center [234, 168] width 39 height 12
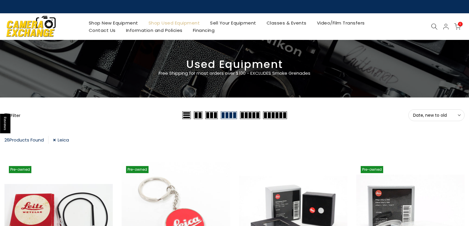
click at [58, 138] on link "Leica" at bounding box center [61, 140] width 16 height 8
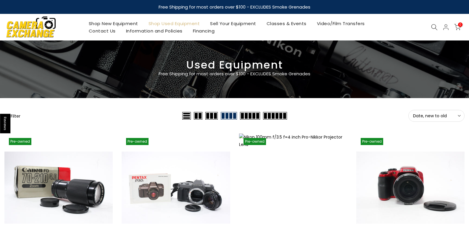
click at [17, 115] on button "Filter" at bounding box center [12, 116] width 16 height 6
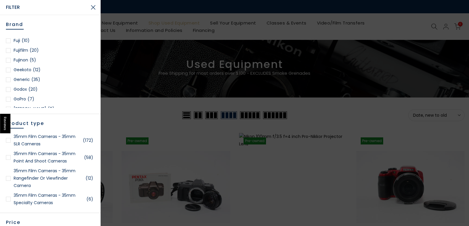
scroll to position [326, 0]
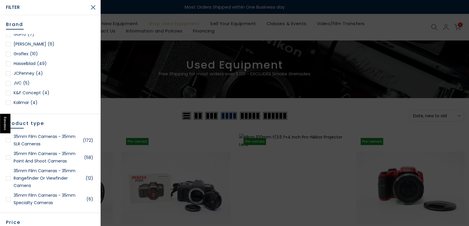
click at [32, 62] on link "Hasselblad (49)" at bounding box center [50, 63] width 89 height 7
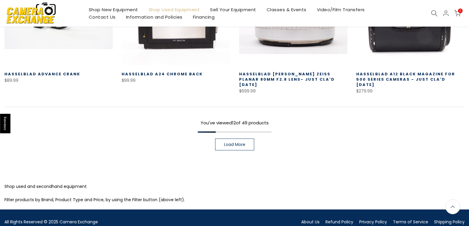
scroll to position [489, 0]
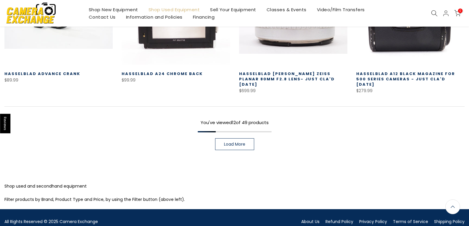
click at [245, 142] on span "Load More" at bounding box center [234, 144] width 21 height 4
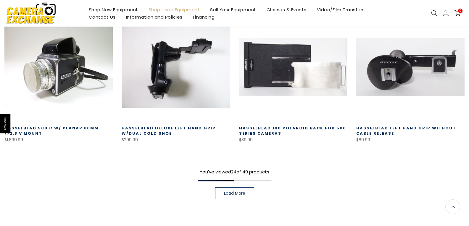
scroll to position [874, 0]
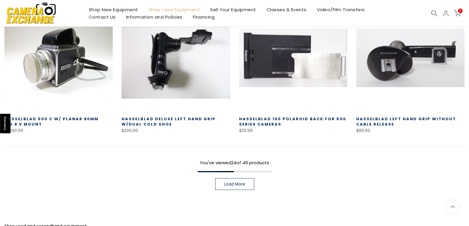
click at [246, 179] on link "Load More" at bounding box center [234, 185] width 39 height 12
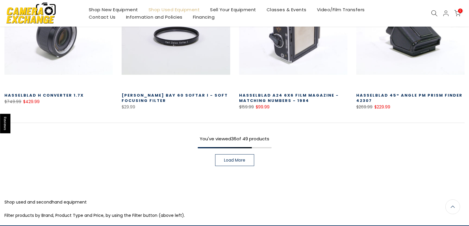
scroll to position [1318, 0]
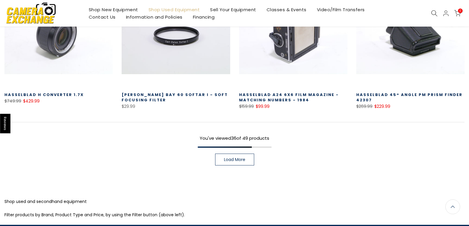
click at [250, 154] on link "Load More" at bounding box center [234, 160] width 39 height 12
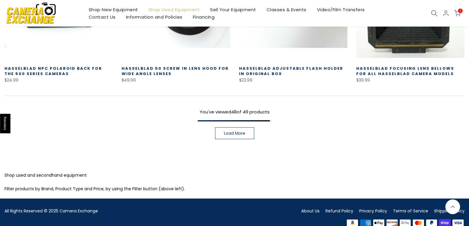
scroll to position [1763, 0]
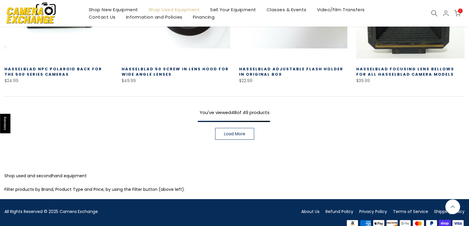
click at [234, 132] on span "Load More" at bounding box center [234, 134] width 21 height 4
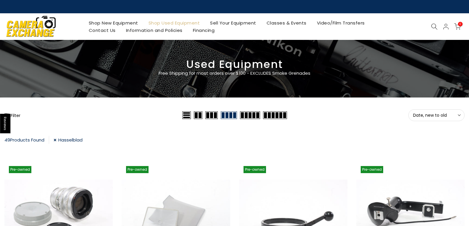
click at [56, 140] on link "Hasselblad" at bounding box center [68, 140] width 29 height 8
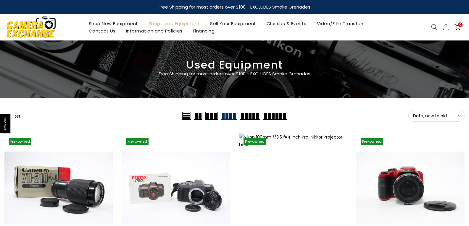
click at [19, 114] on button "Filter" at bounding box center [12, 116] width 16 height 6
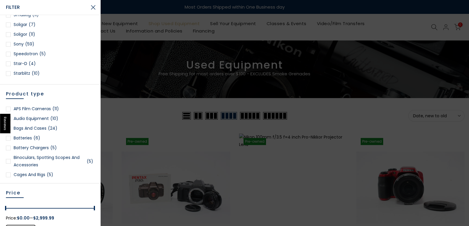
scroll to position [903, 0]
click at [28, 73] on link "Zeiss Ikon (5)" at bounding box center [50, 72] width 89 height 7
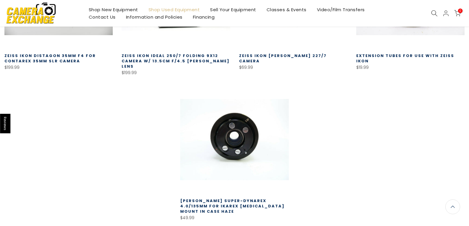
scroll to position [223, 0]
click at [256, 200] on link "[PERSON_NAME] Super-Dynarex 4.0/135mm for ikarex [MEDICAL_DATA] Mount in case H…" at bounding box center [232, 206] width 105 height 16
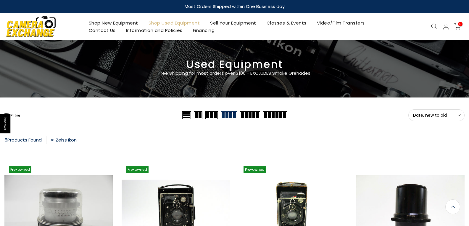
scroll to position [0, 0]
click at [54, 139] on link "Zeiss Ikon" at bounding box center [64, 140] width 26 height 8
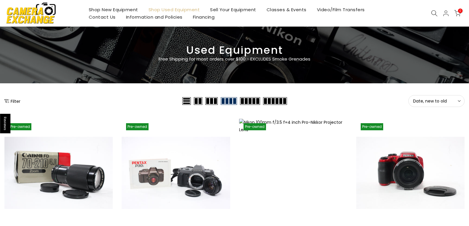
click at [14, 98] on button "Filter" at bounding box center [12, 101] width 16 height 6
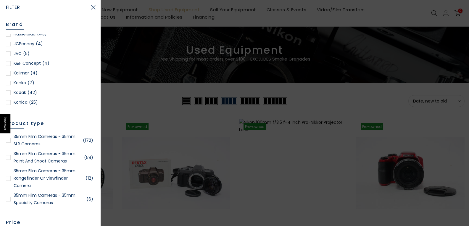
scroll to position [15, 0]
click at [33, 64] on link "K&F Concept (4)" at bounding box center [50, 63] width 89 height 7
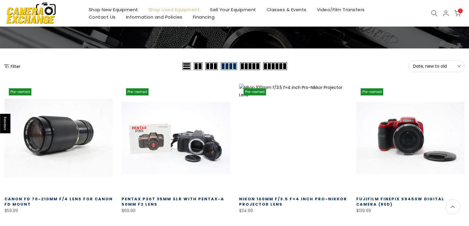
scroll to position [45, 0]
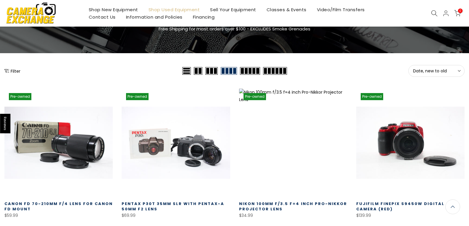
click at [16, 70] on button "Filter" at bounding box center [12, 71] width 16 height 6
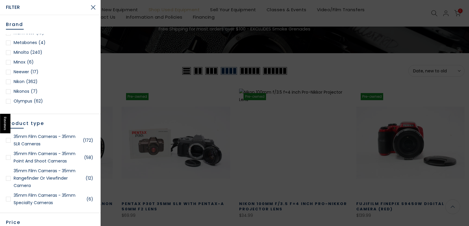
scroll to position [503, 0]
click at [24, 51] on link "Nikon (362)" at bounding box center [50, 52] width 89 height 7
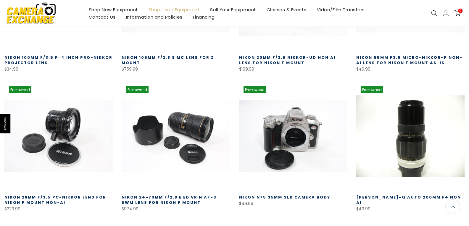
scroll to position [223, 0]
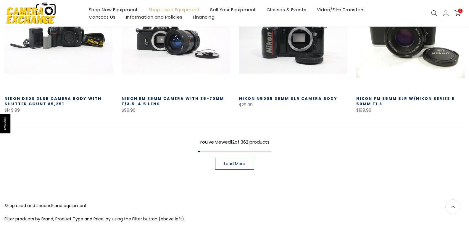
click at [245, 164] on link "Load More" at bounding box center [234, 164] width 39 height 12
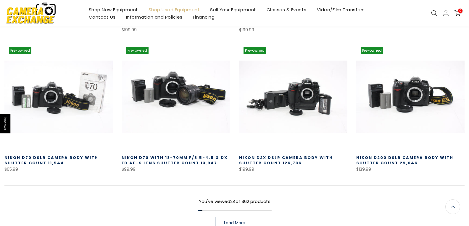
scroll to position [844, 0]
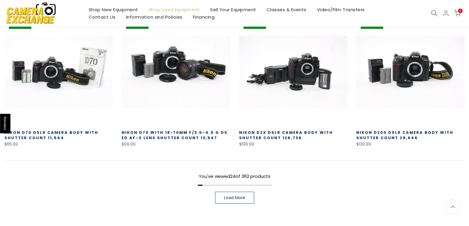
click at [241, 201] on link "Load More" at bounding box center [234, 198] width 39 height 12
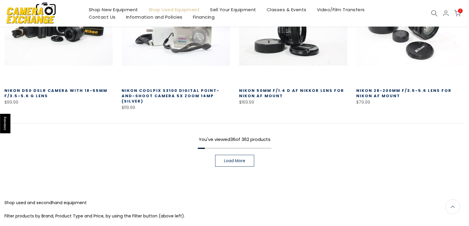
scroll to position [1318, 0]
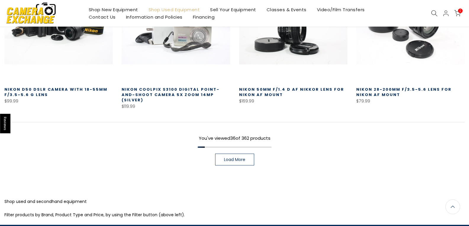
click at [231, 158] on span "Load More" at bounding box center [234, 160] width 21 height 4
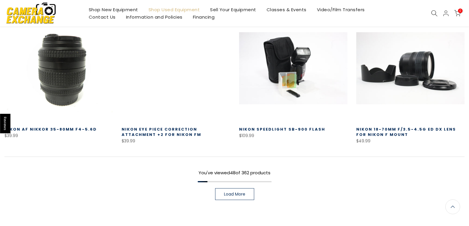
scroll to position [1702, 0]
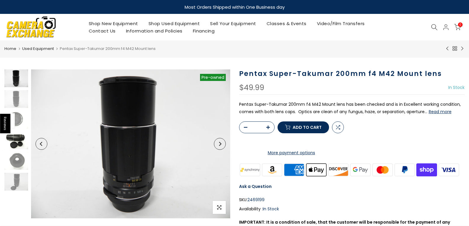
click at [18, 136] on img at bounding box center [16, 141] width 24 height 18
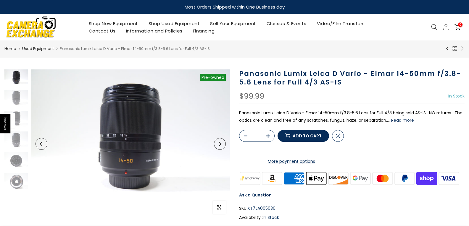
click at [410, 120] on button "Read more" at bounding box center [402, 120] width 23 height 5
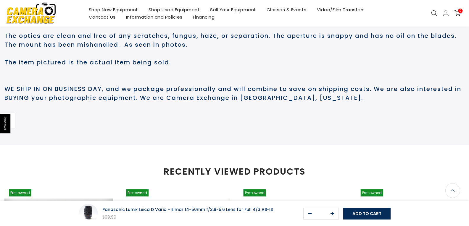
scroll to position [317, 0]
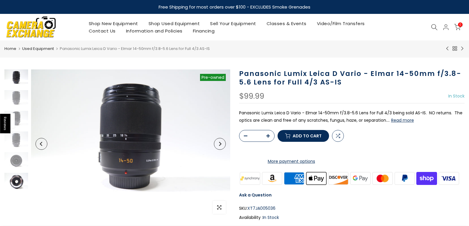
click at [17, 183] on img at bounding box center [16, 182] width 24 height 18
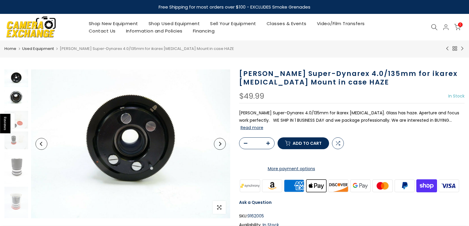
click at [17, 94] on img at bounding box center [16, 99] width 24 height 18
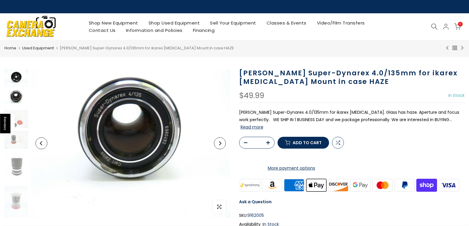
click at [17, 79] on img at bounding box center [16, 78] width 24 height 18
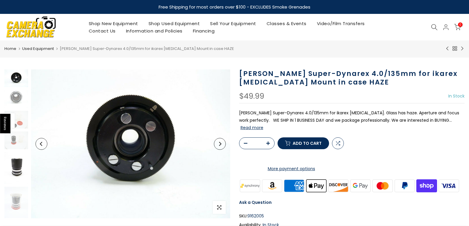
click at [20, 168] on img at bounding box center [16, 168] width 24 height 32
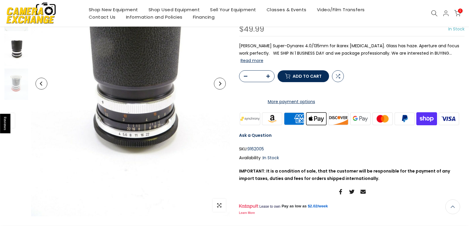
scroll to position [118, 0]
